Goal: Navigation & Orientation: Find specific page/section

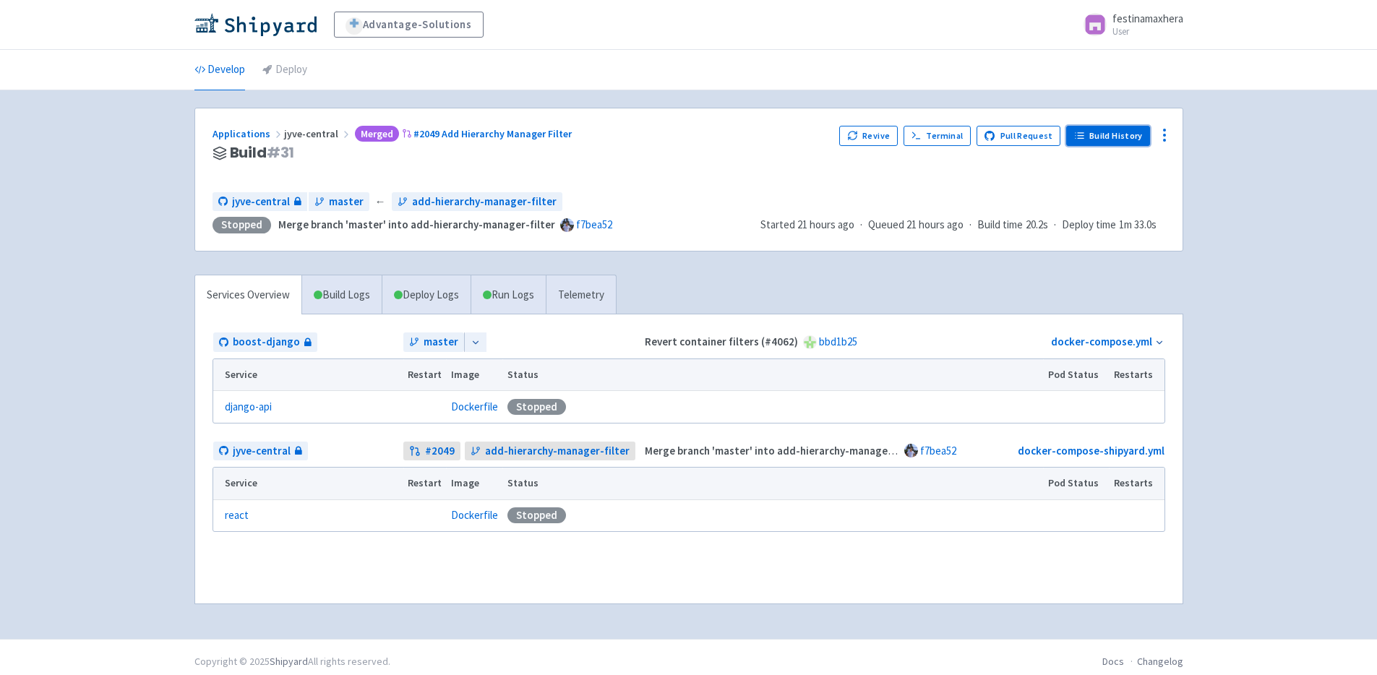
click at [1123, 129] on link "Build History" at bounding box center [1108, 136] width 84 height 20
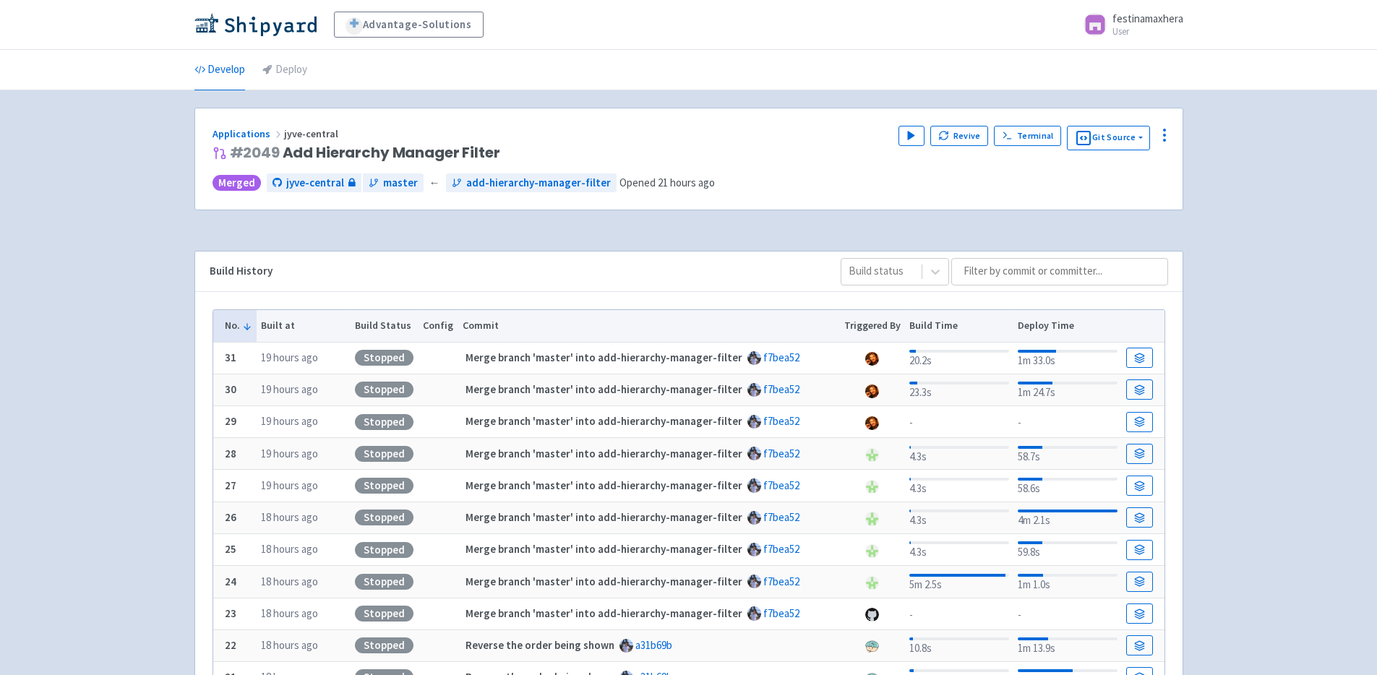
click at [1103, 23] on span at bounding box center [1094, 24] width 23 height 23
click at [1133, 59] on link "Profile" at bounding box center [1139, 62] width 83 height 22
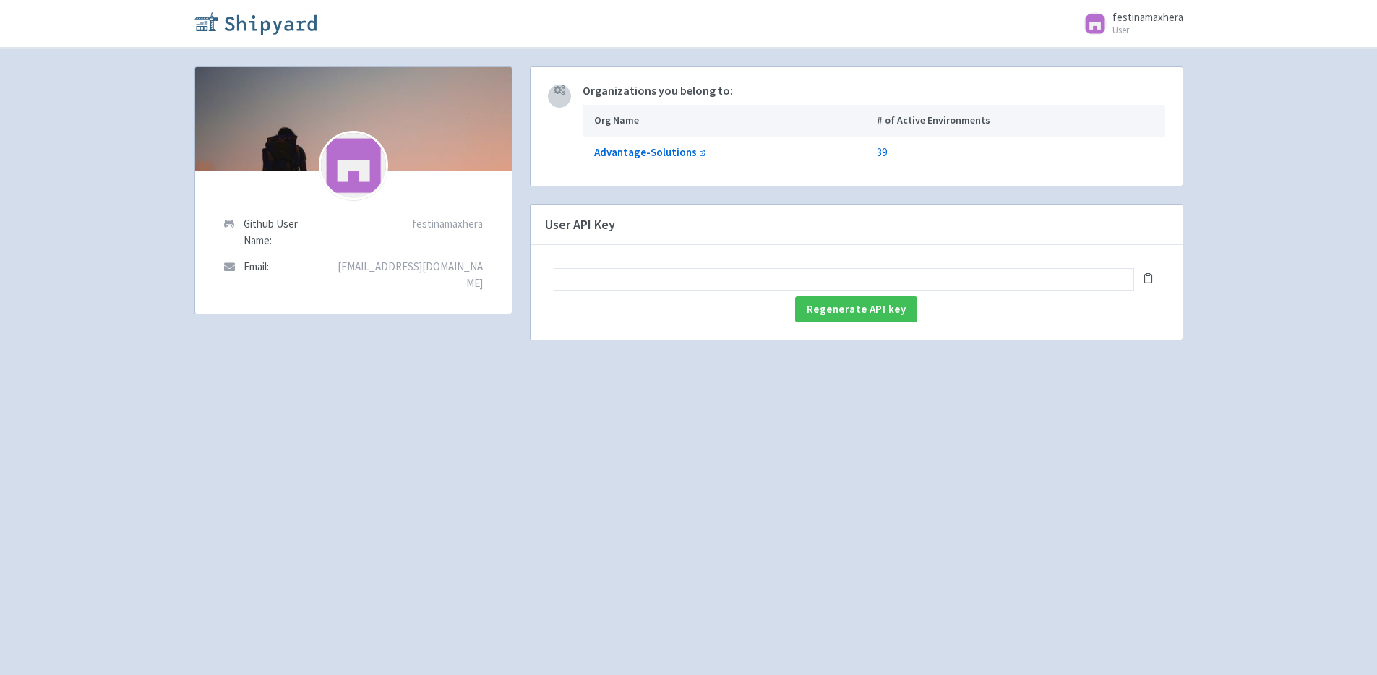
click at [259, 27] on img at bounding box center [255, 23] width 122 height 23
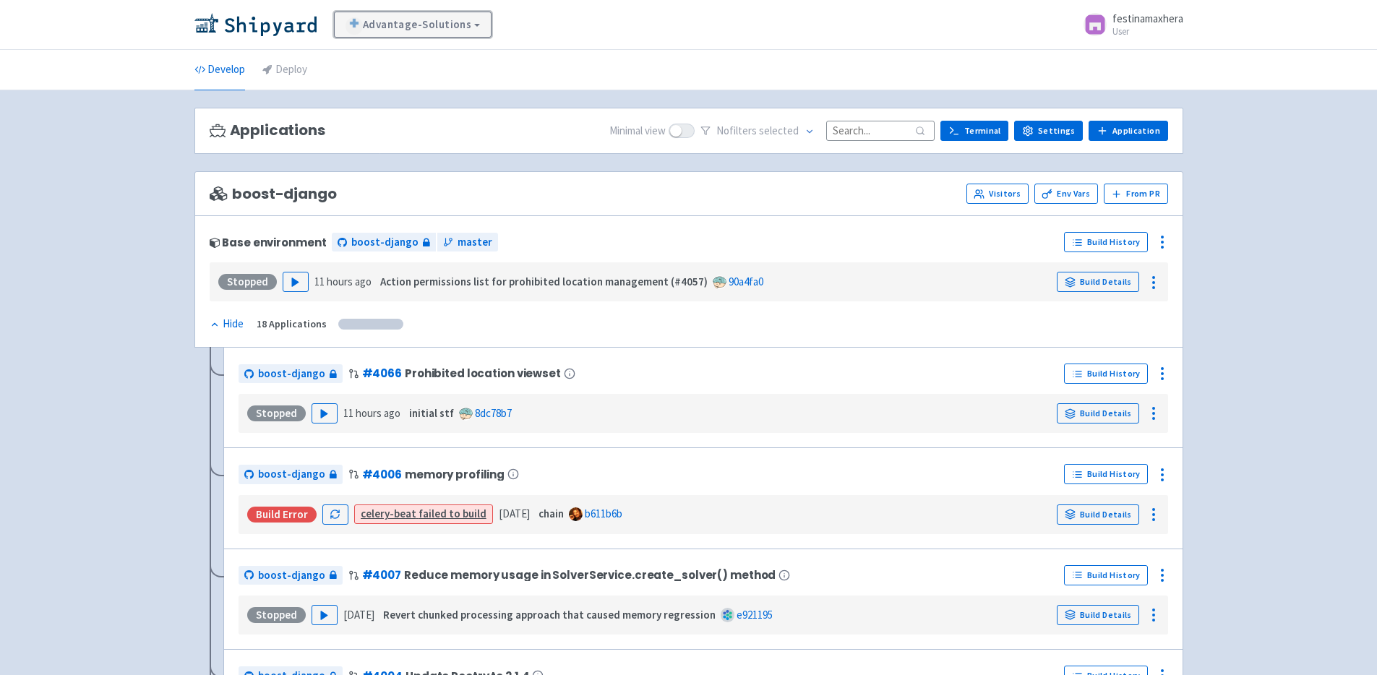
click at [482, 25] on link "Advantage-Solutions" at bounding box center [413, 25] width 158 height 26
click at [538, 28] on div "Advantage-Solutions View Organizations festinamaxhera User Profile Sign out" at bounding box center [688, 25] width 989 height 26
